Goal: Check status: Check status

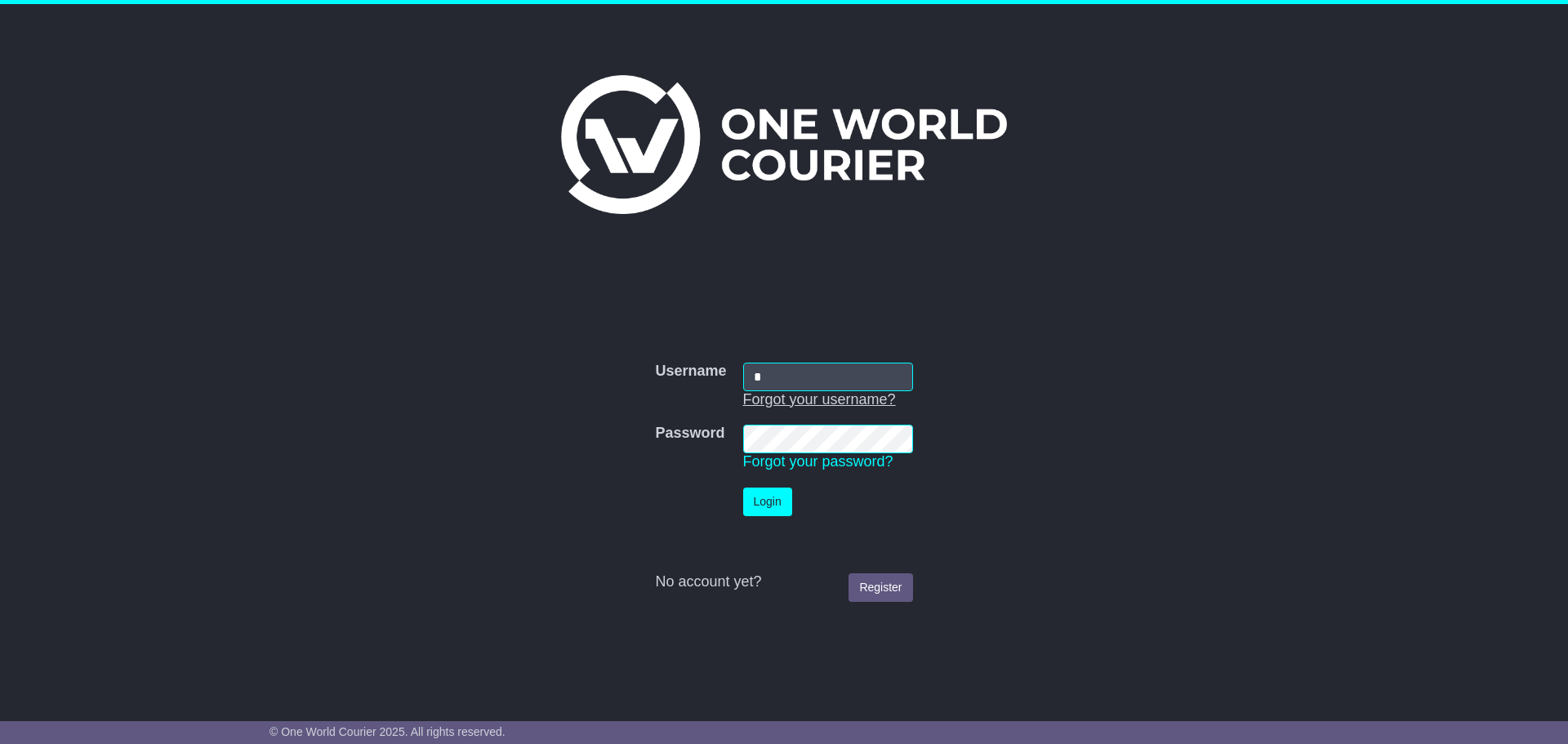
type input "**********"
click at [760, 501] on button "Login" at bounding box center [768, 501] width 49 height 28
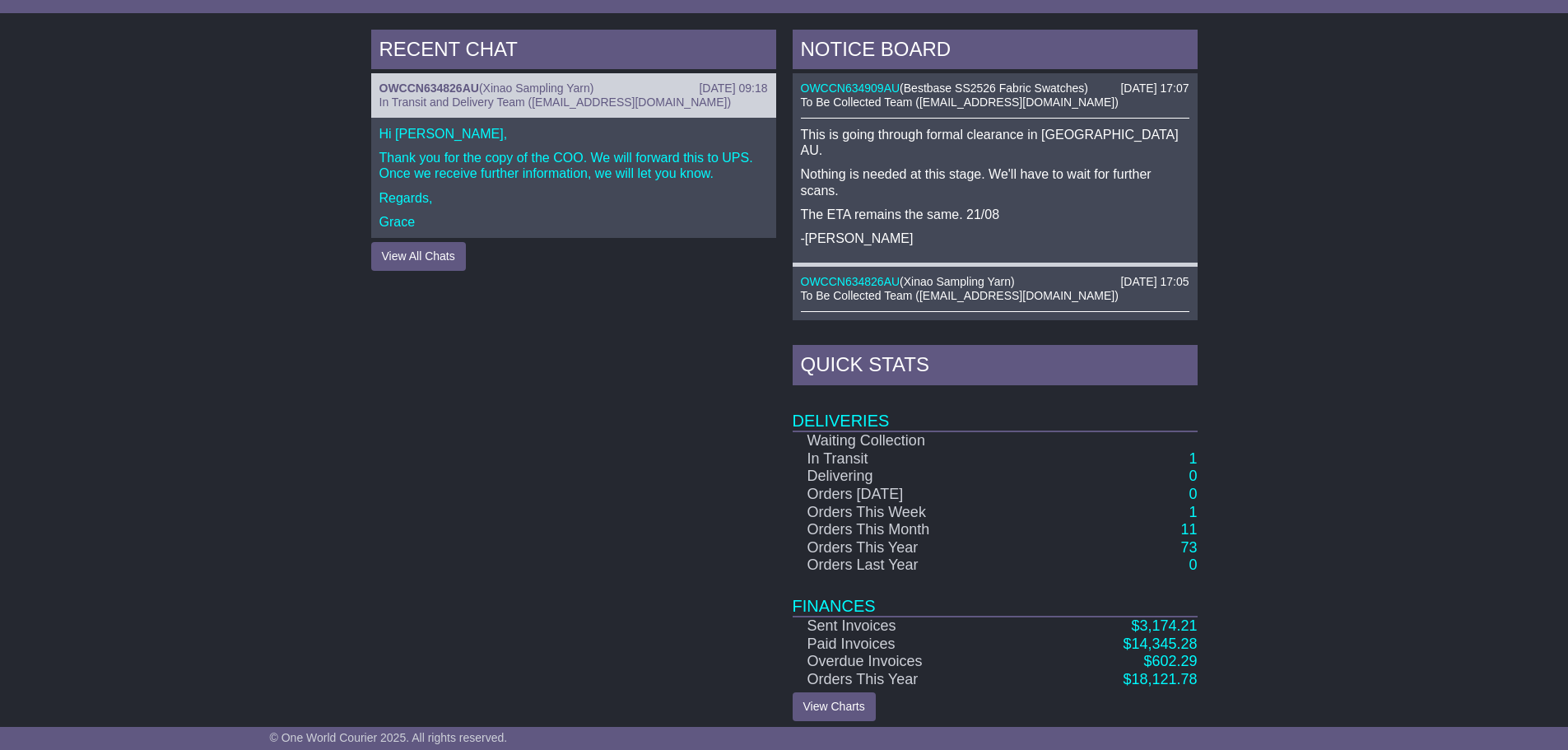
scroll to position [627, 0]
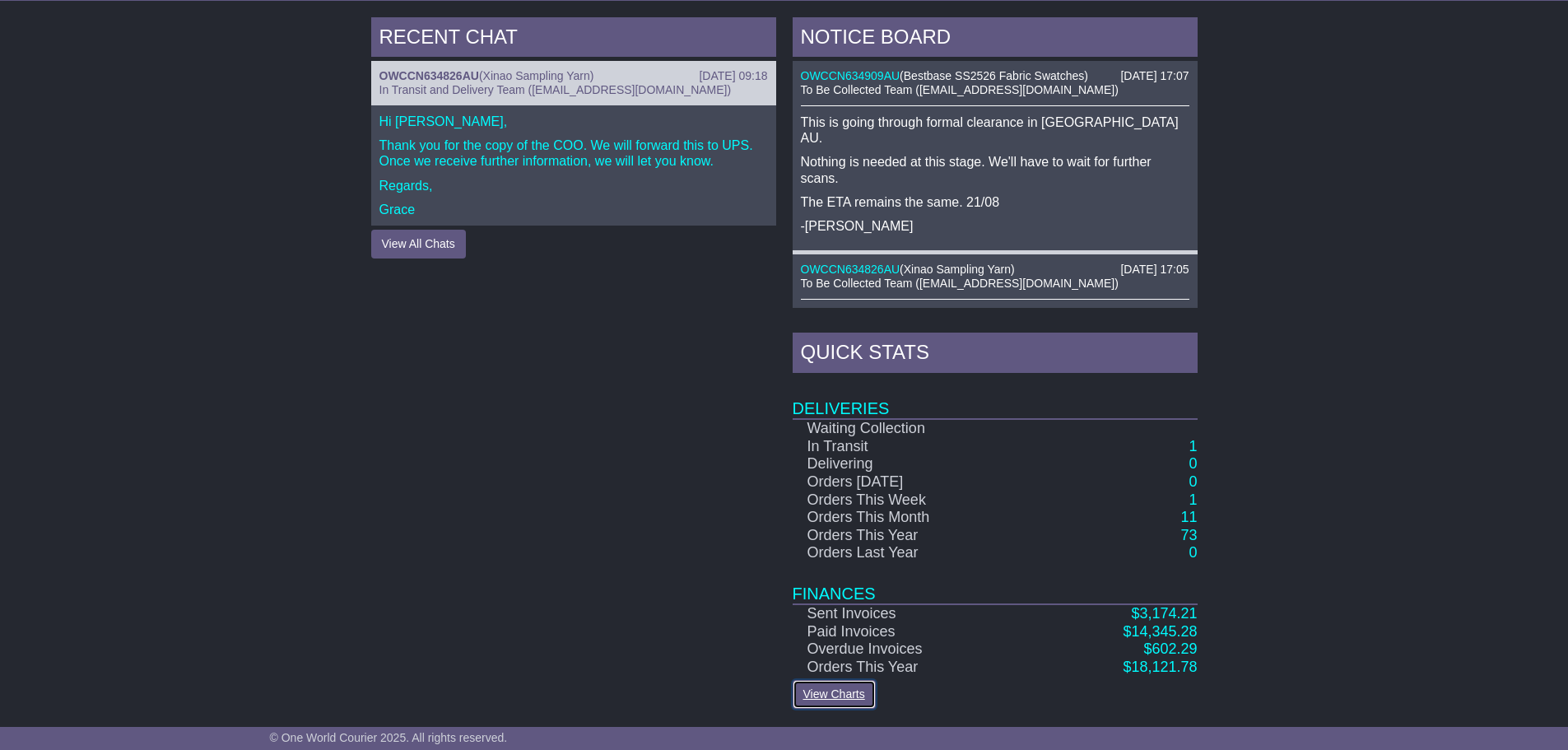
click at [832, 692] on link "View Charts" at bounding box center [833, 693] width 83 height 28
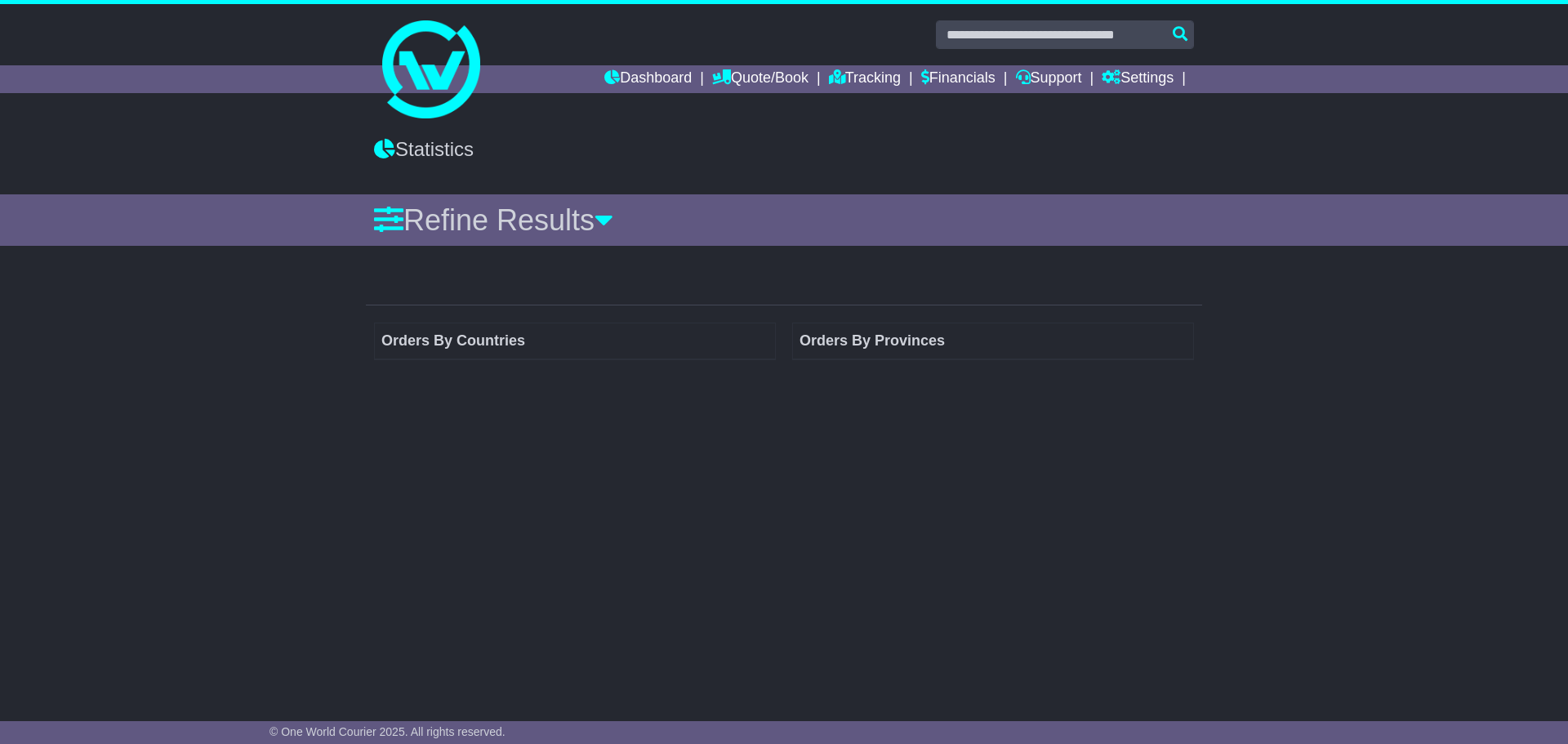
click at [444, 340] on td "Orders By Countries" at bounding box center [575, 340] width 401 height 36
click at [612, 215] on icon at bounding box center [603, 220] width 19 height 29
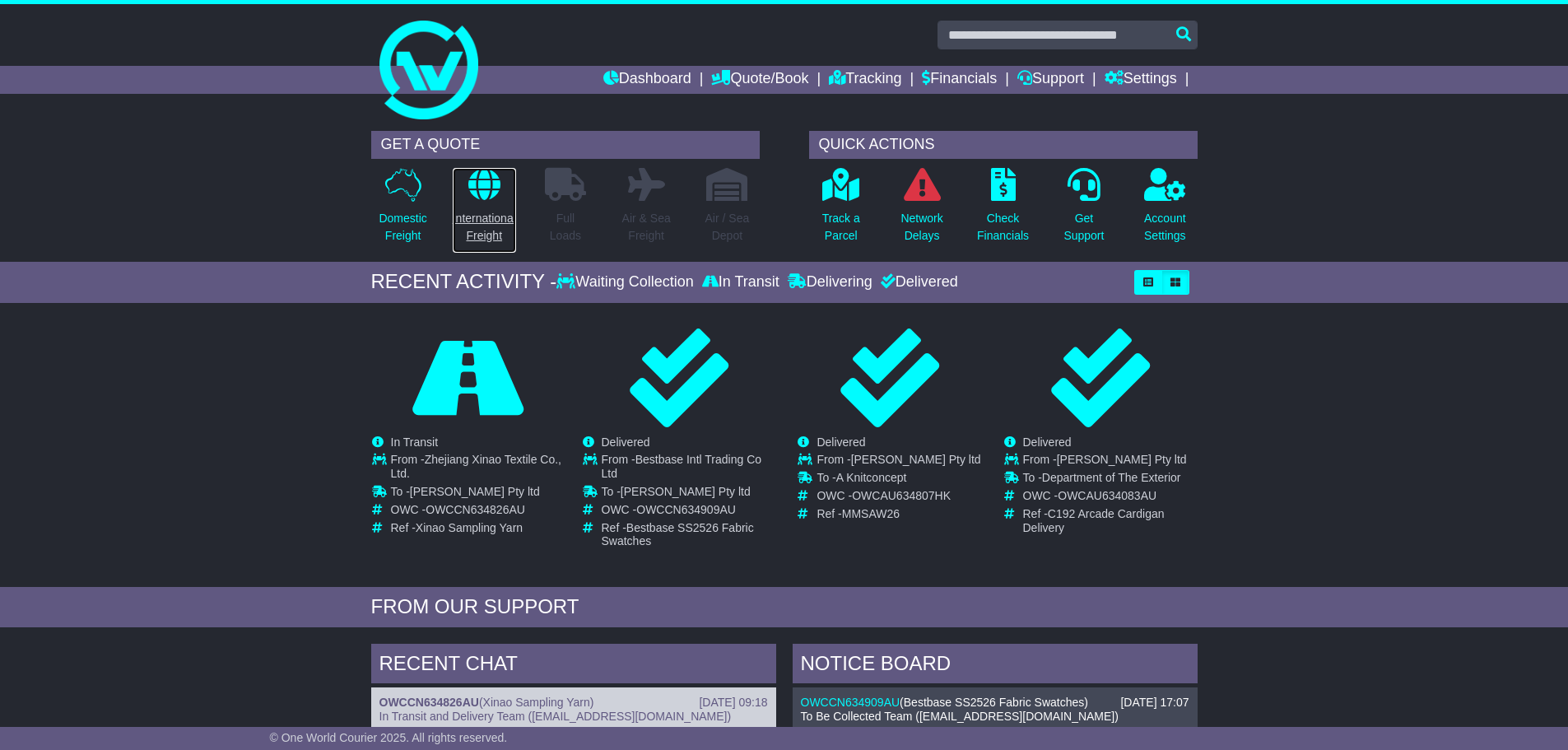
click at [472, 211] on p "International Freight" at bounding box center [484, 227] width 63 height 35
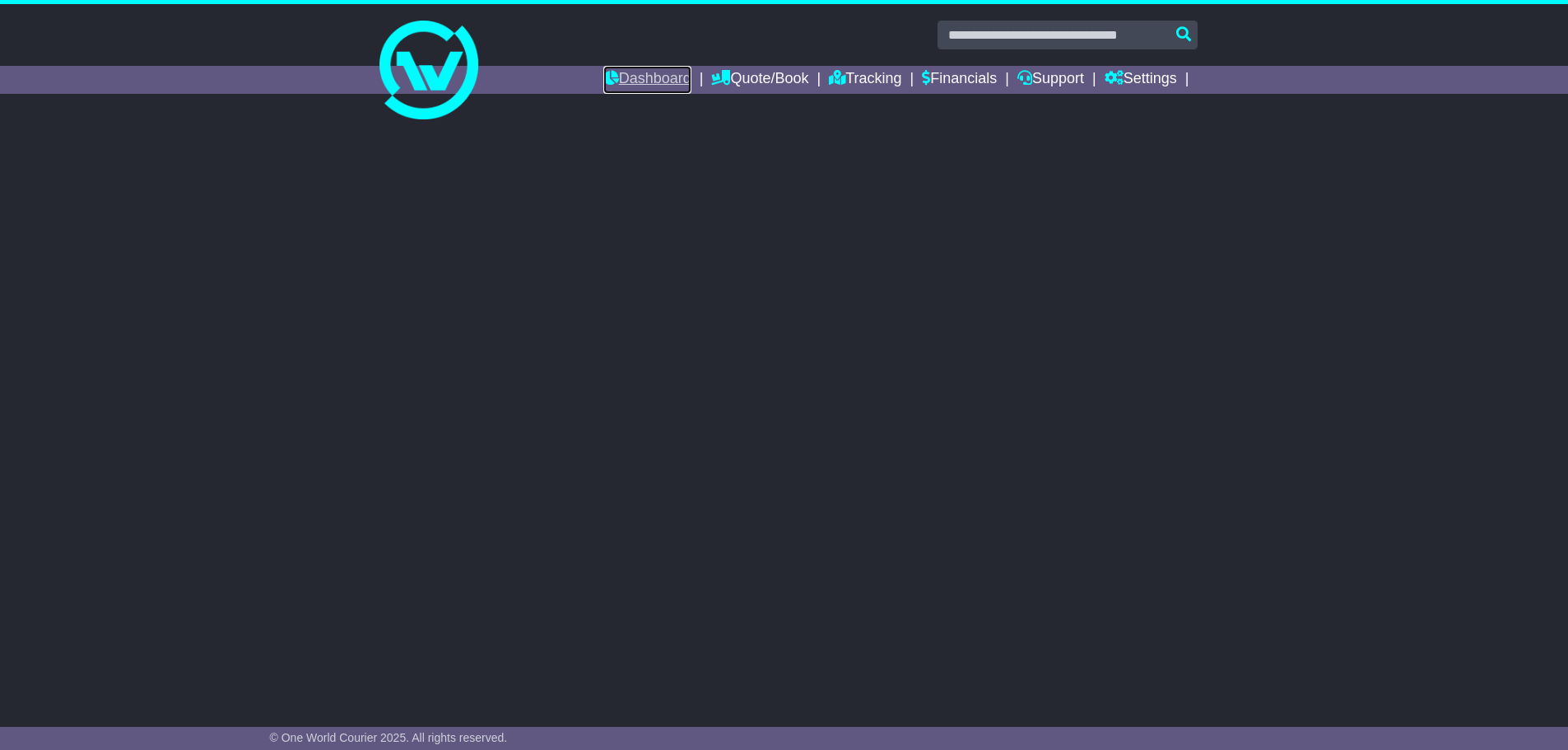
select select "**"
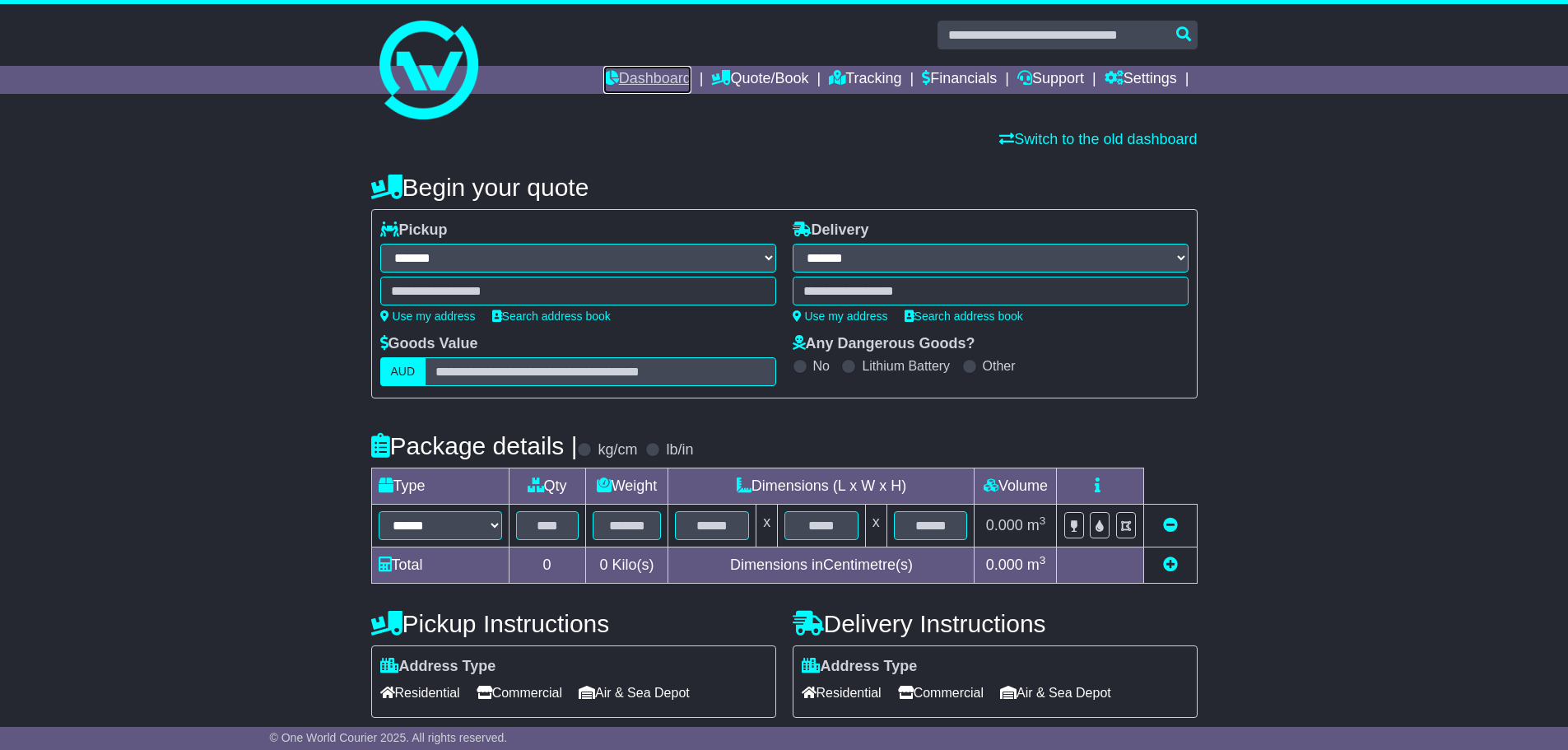
click at [664, 74] on link "Dashboard" at bounding box center [648, 80] width 88 height 28
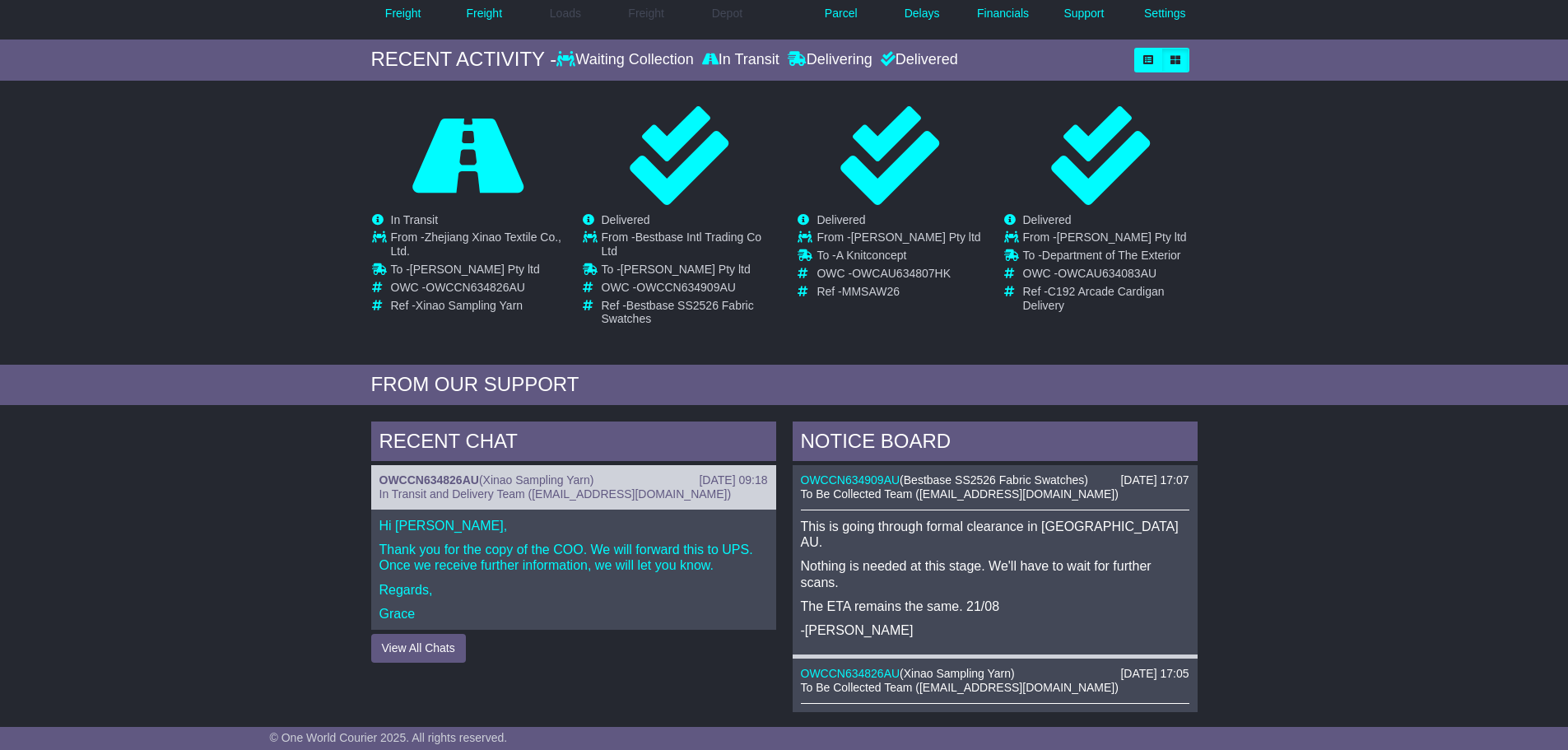
scroll to position [247, 0]
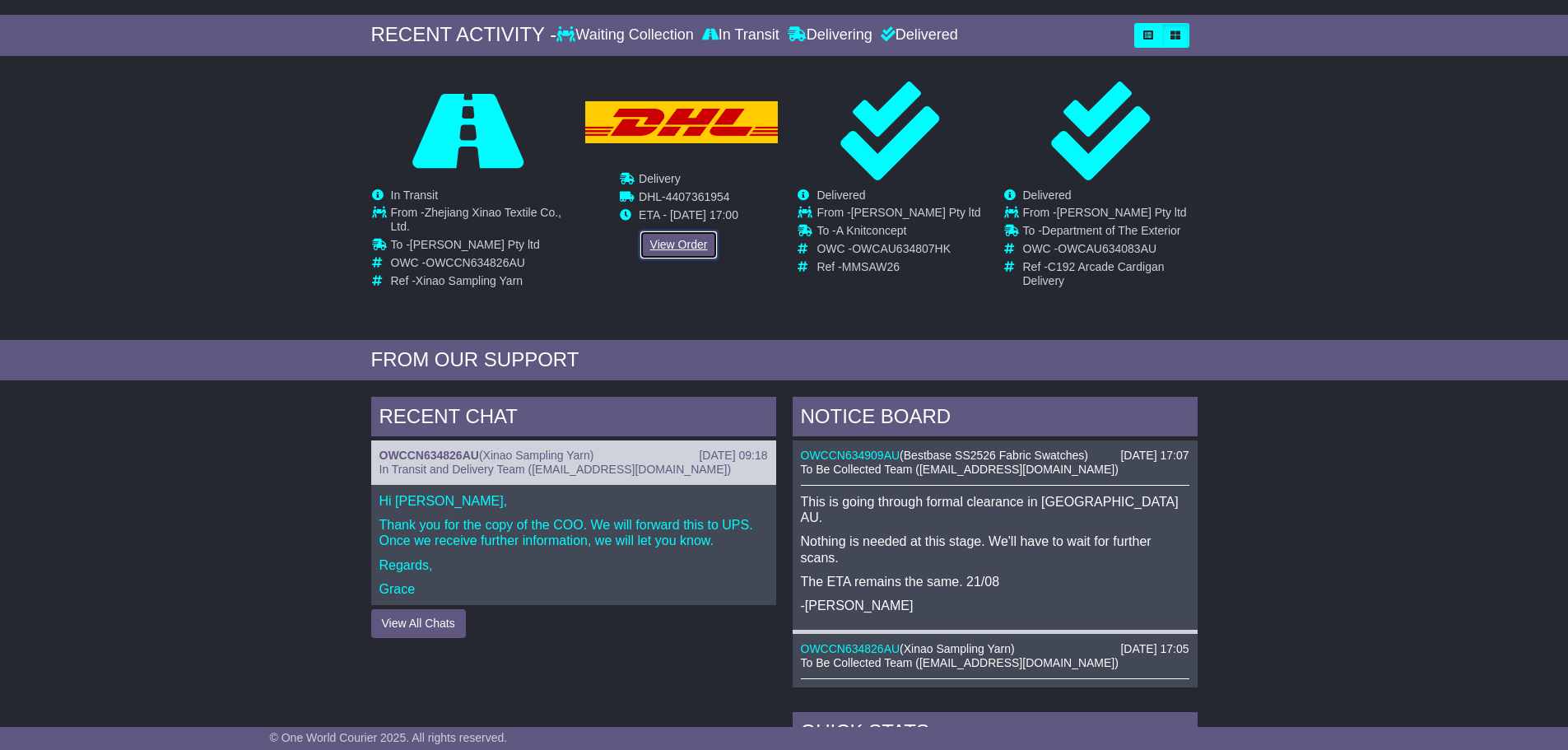
click at [667, 250] on link "View Order" at bounding box center [679, 244] width 79 height 28
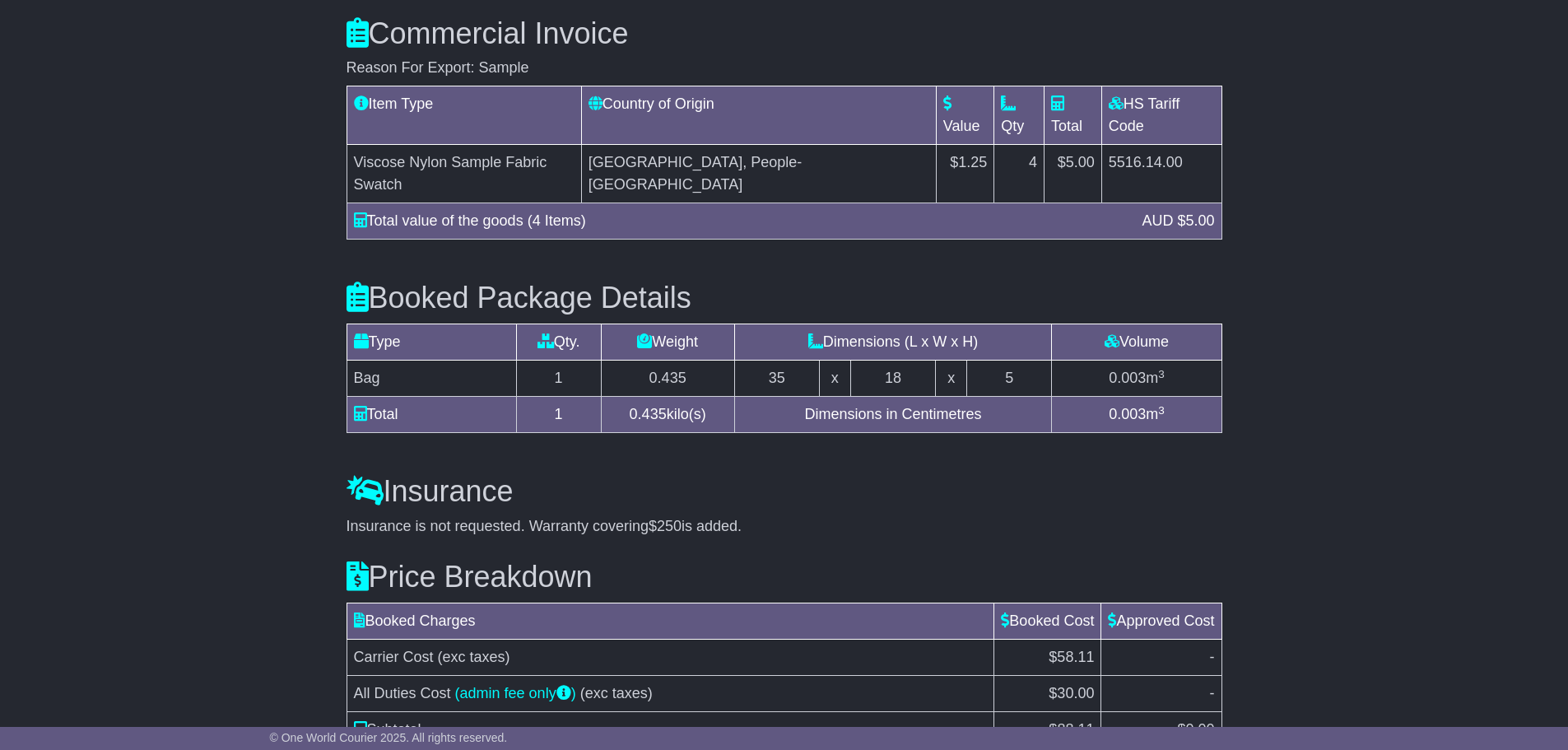
scroll to position [1467, 0]
